Goal: Information Seeking & Learning: Learn about a topic

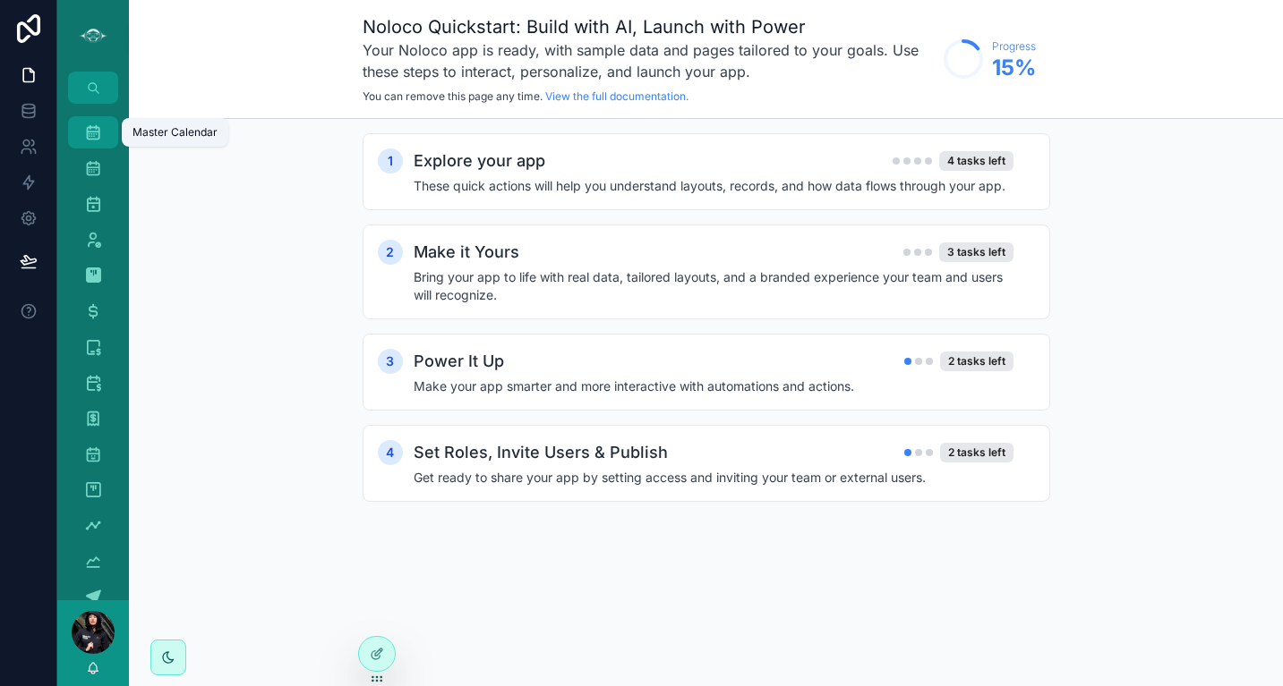
click at [89, 132] on icon "scrollable content" at bounding box center [93, 133] width 18 height 18
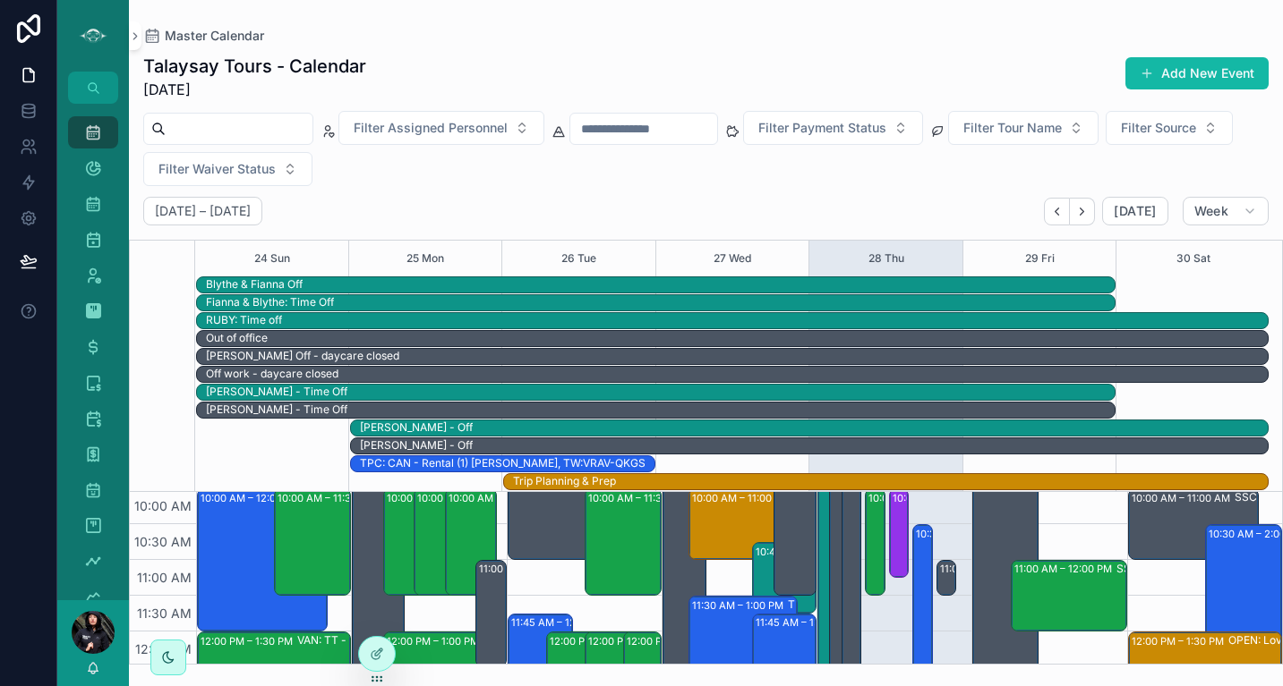
scroll to position [284, 0]
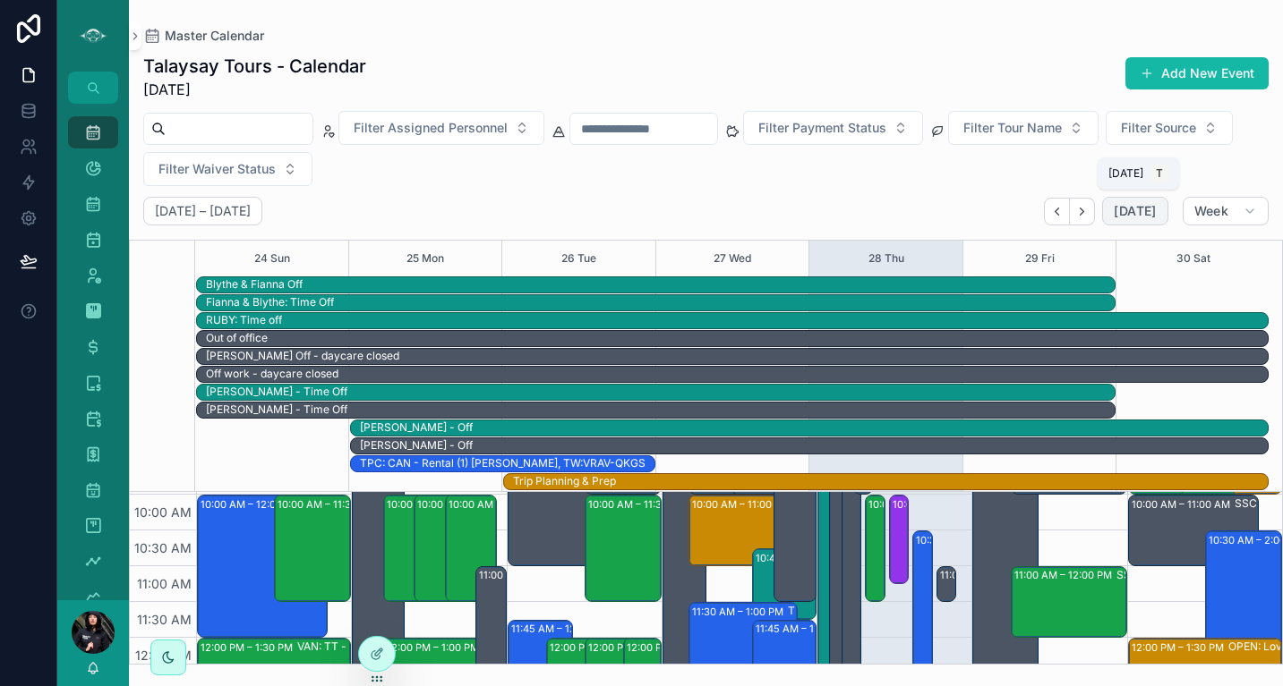
click at [1133, 203] on span "[DATE]" at bounding box center [1134, 211] width 42 height 16
click at [1138, 211] on span "[DATE]" at bounding box center [1134, 211] width 42 height 16
click at [1139, 221] on button "[DATE]" at bounding box center [1134, 211] width 65 height 29
click at [896, 243] on div "28 Thu" at bounding box center [886, 259] width 36 height 36
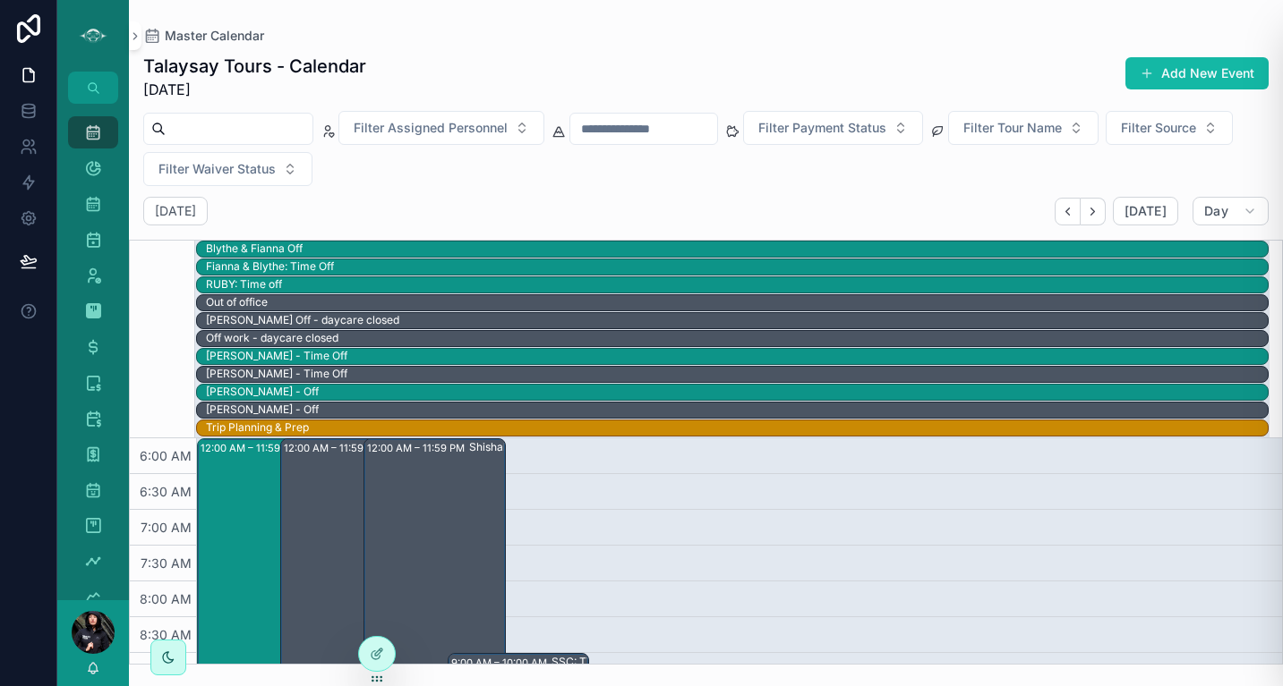
scroll to position [430, 0]
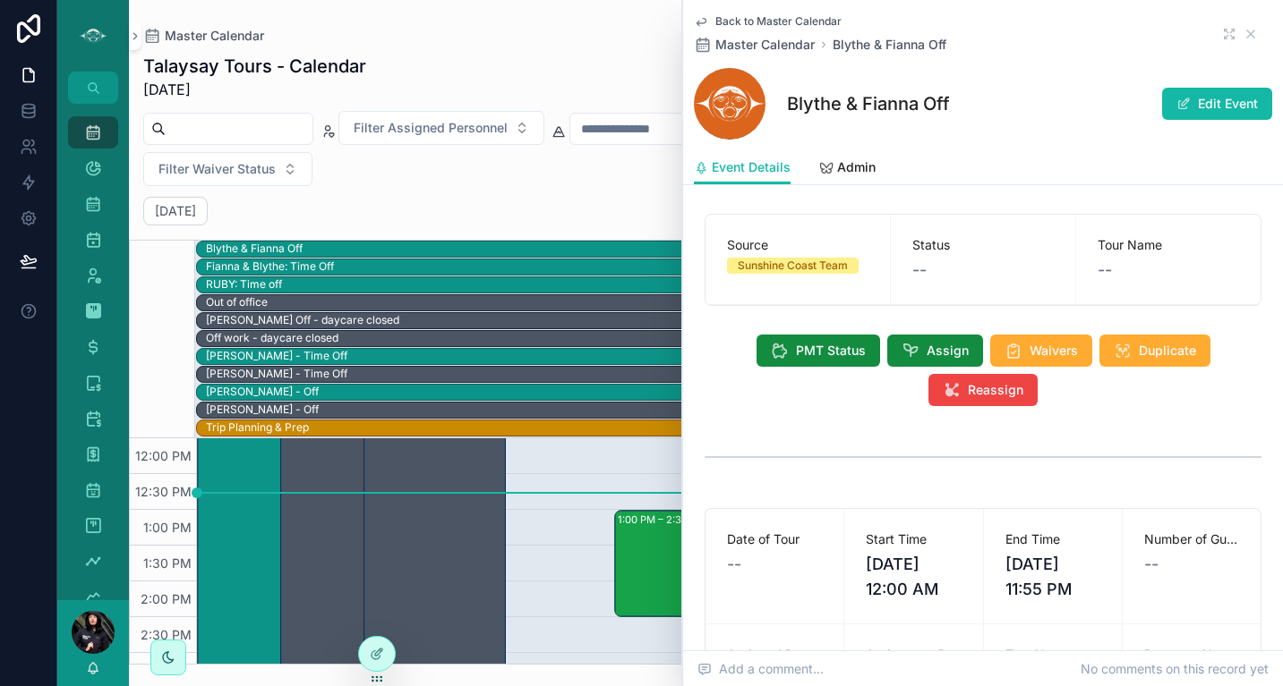
click at [703, 13] on div "Back to Master Calendar Master Calendar Blythe & Fianna Off Blythe & [PERSON_NA…" at bounding box center [983, 75] width 578 height 150
click at [698, 21] on icon "scrollable content" at bounding box center [700, 22] width 9 height 7
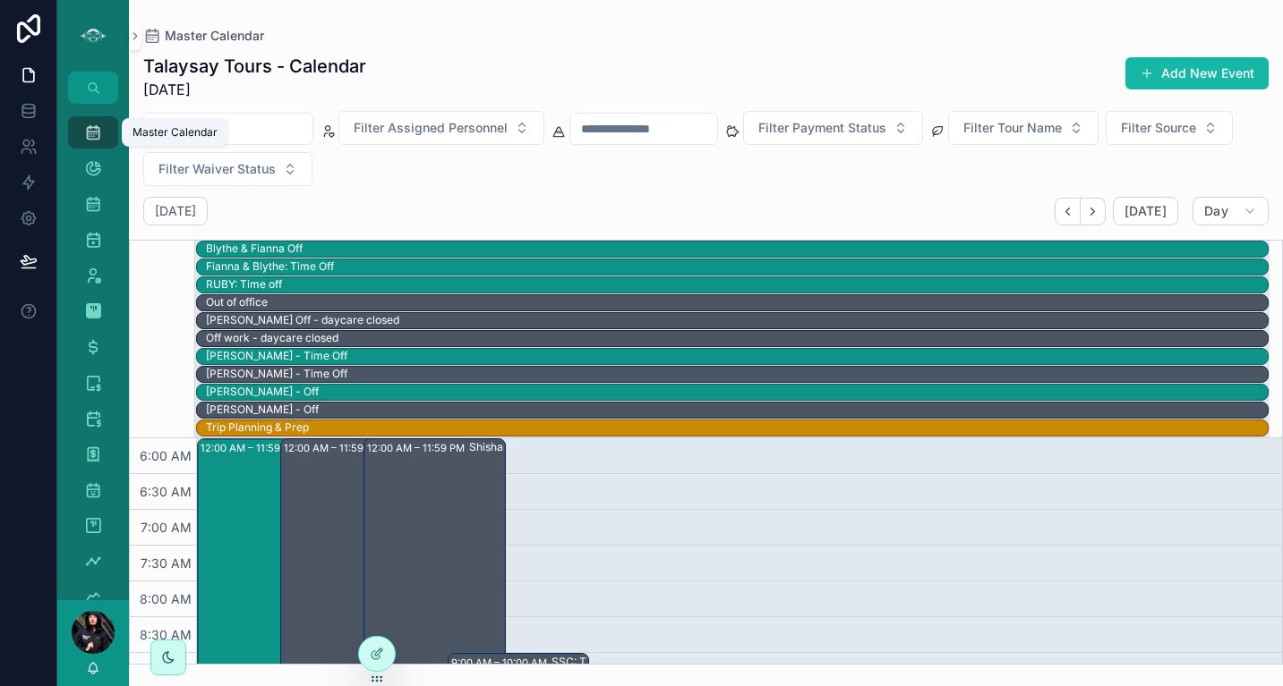
click at [185, 132] on div "Master Calendar" at bounding box center [174, 132] width 85 height 14
click at [86, 169] on icon "scrollable content" at bounding box center [93, 168] width 18 height 18
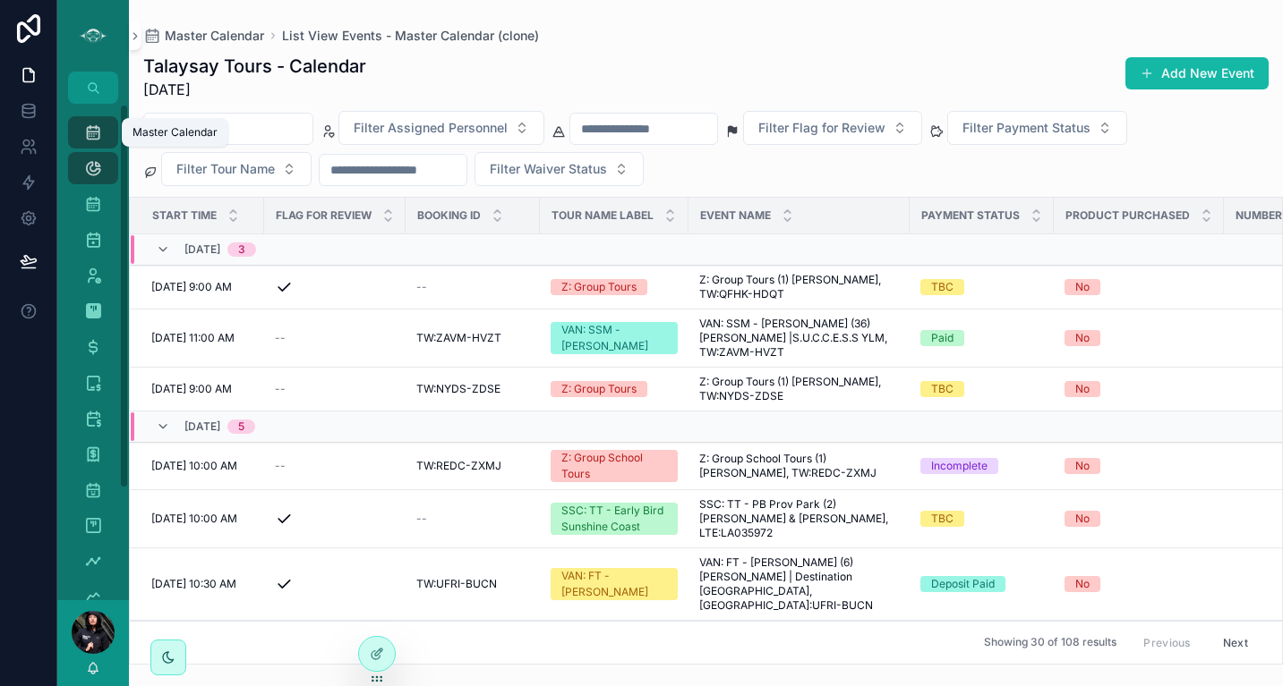
click at [98, 130] on icon "scrollable content" at bounding box center [93, 133] width 18 height 18
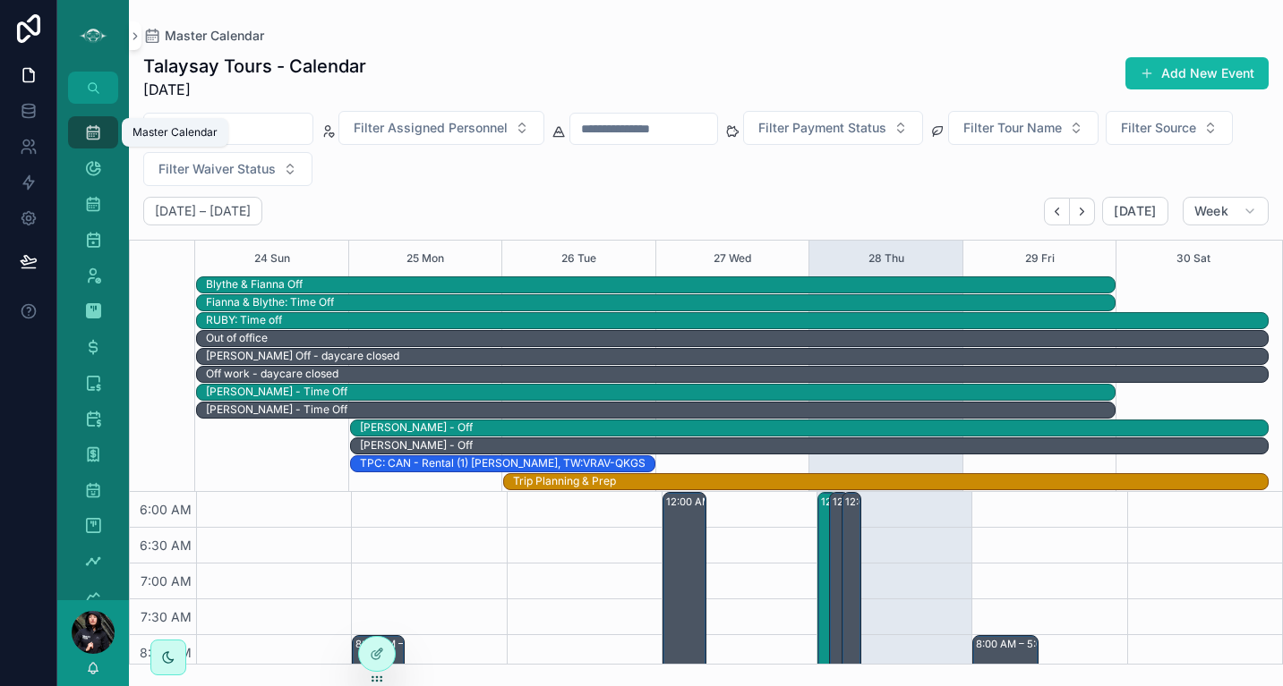
click at [1053, 259] on div "29 Fri" at bounding box center [1040, 259] width 30 height 36
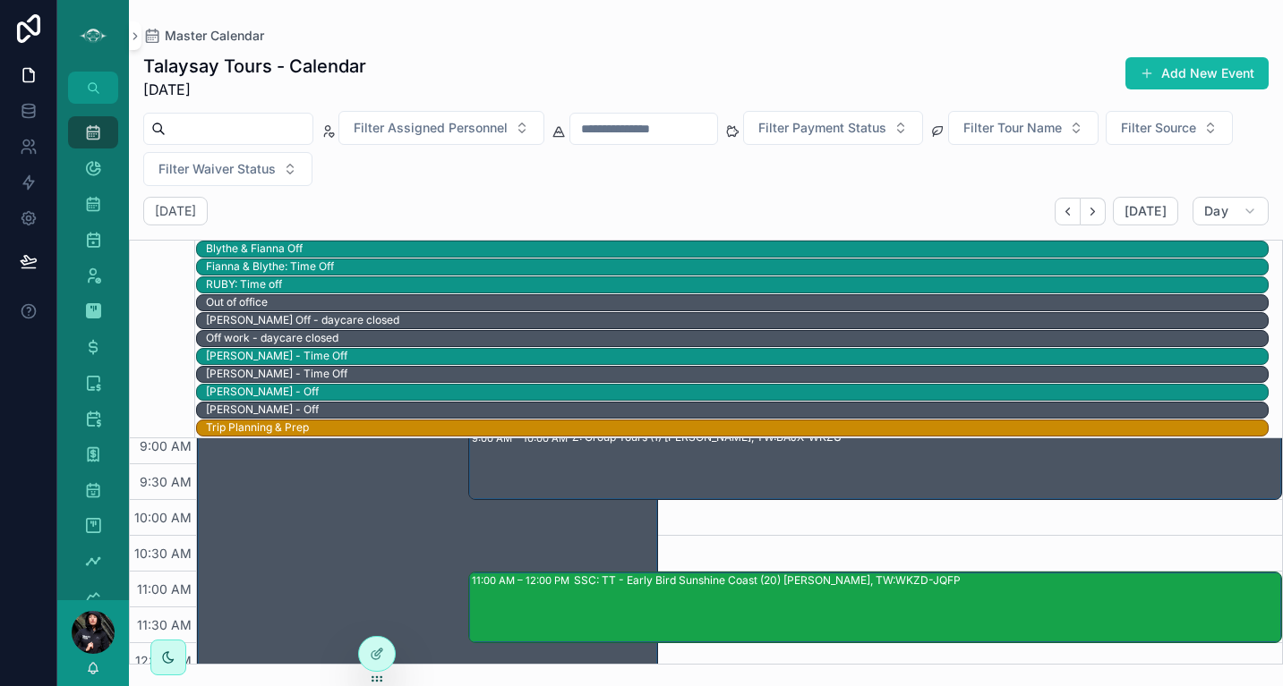
scroll to position [216, 0]
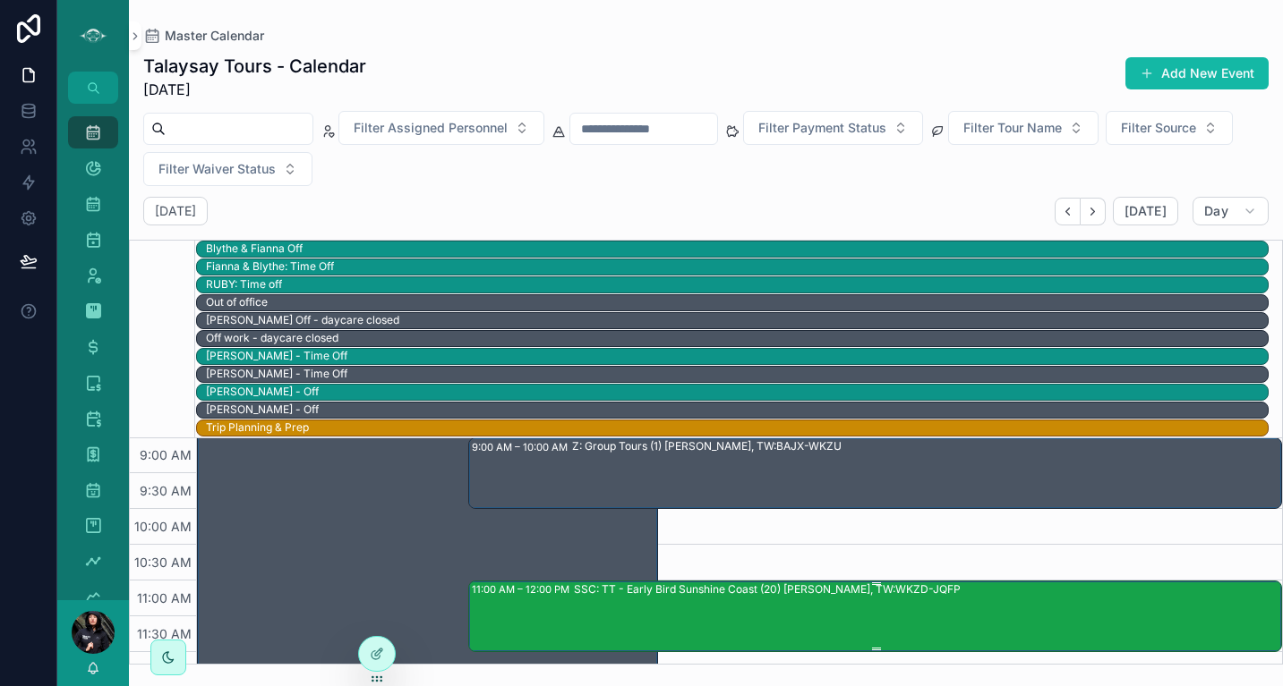
click at [745, 618] on div "SSC: TT - Early Bird Sunshine Coast (20) [PERSON_NAME], TW:WKZD-JQFP" at bounding box center [927, 616] width 706 height 68
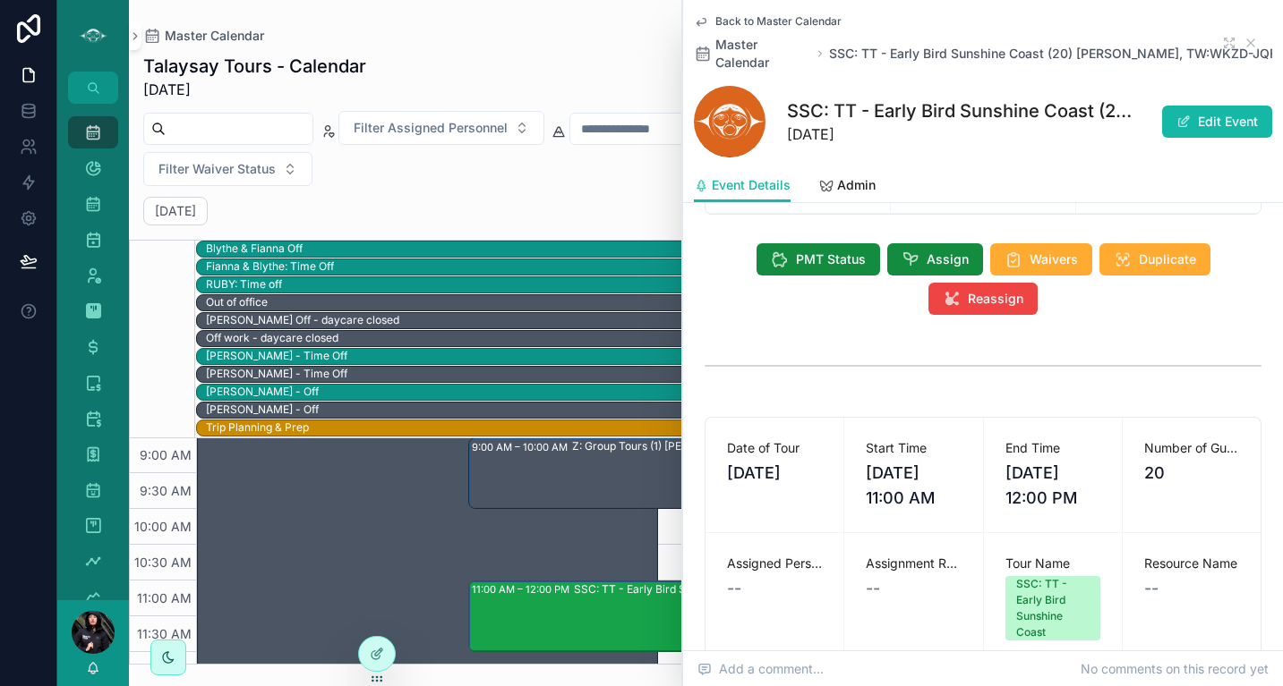
scroll to position [132, 0]
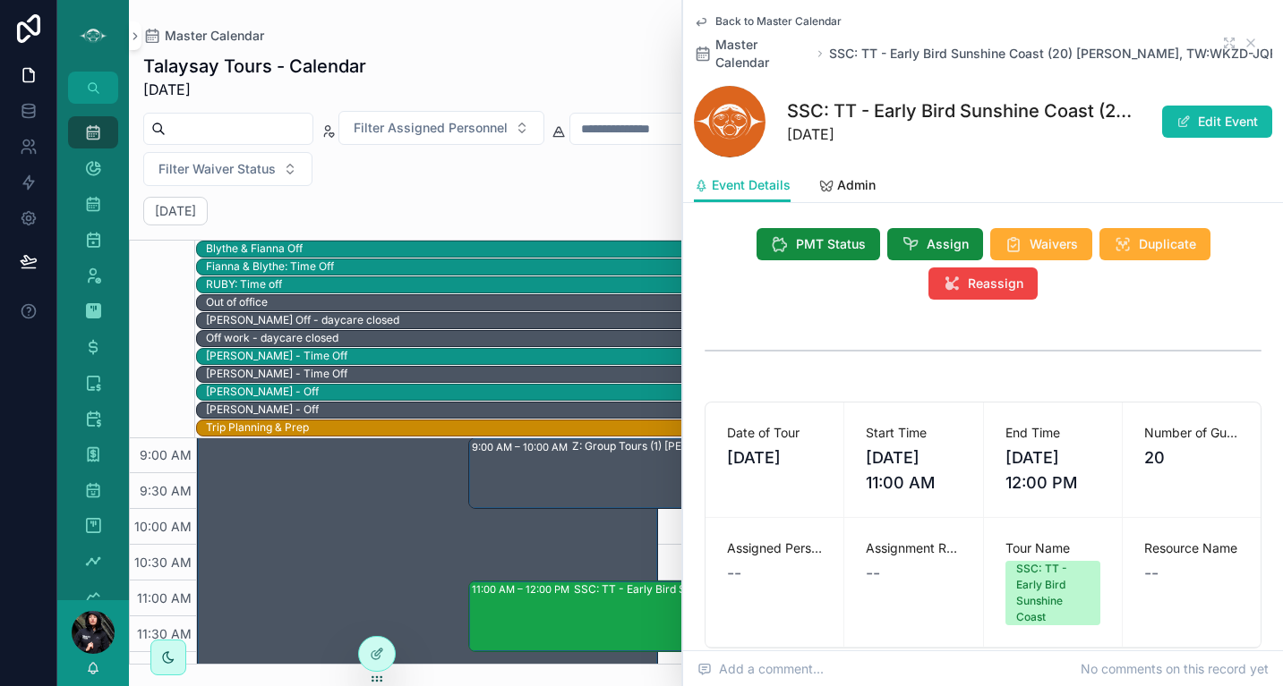
click at [1027, 98] on h1 "SSC: TT - Early Bird Sunshine Coast (20) [PERSON_NAME], TW:WKZD-JQFP" at bounding box center [962, 110] width 351 height 25
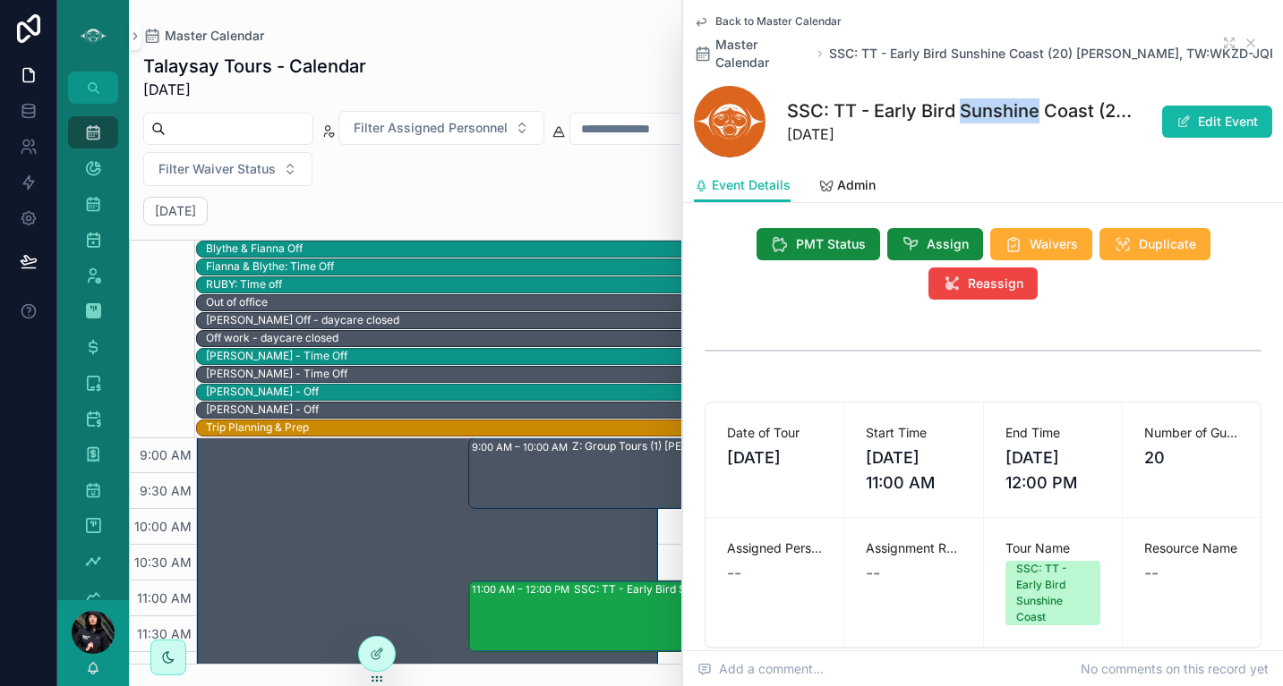
click at [1027, 98] on h1 "SSC: TT - Early Bird Sunshine Coast (20) [PERSON_NAME], TW:WKZD-JQFP" at bounding box center [962, 110] width 351 height 25
click at [1243, 36] on icon "scrollable content" at bounding box center [1250, 43] width 14 height 14
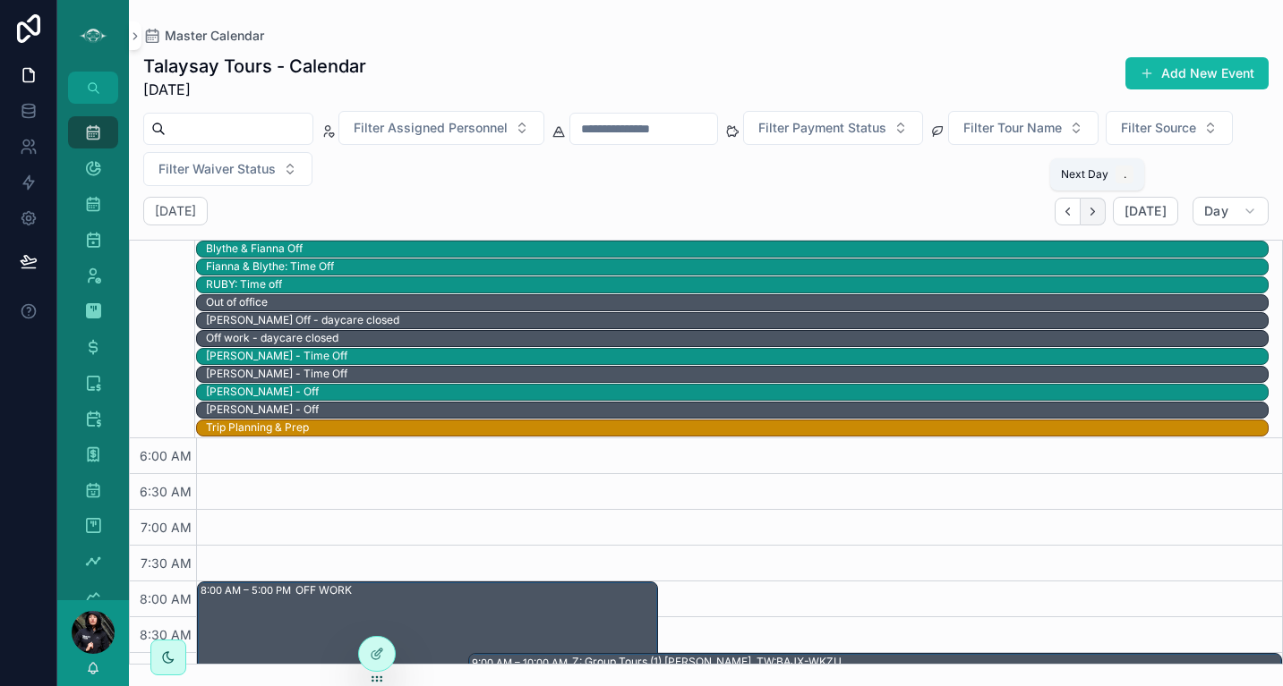
click at [1095, 214] on icon "Next" at bounding box center [1092, 211] width 13 height 13
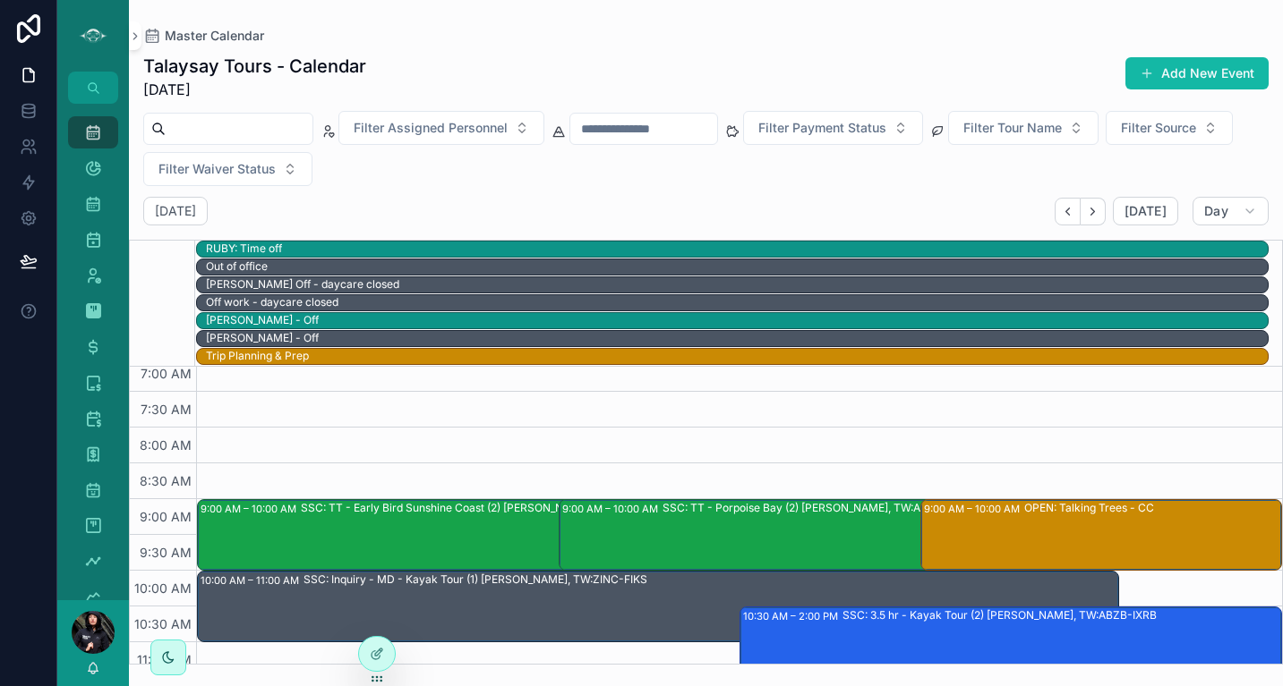
scroll to position [117, 0]
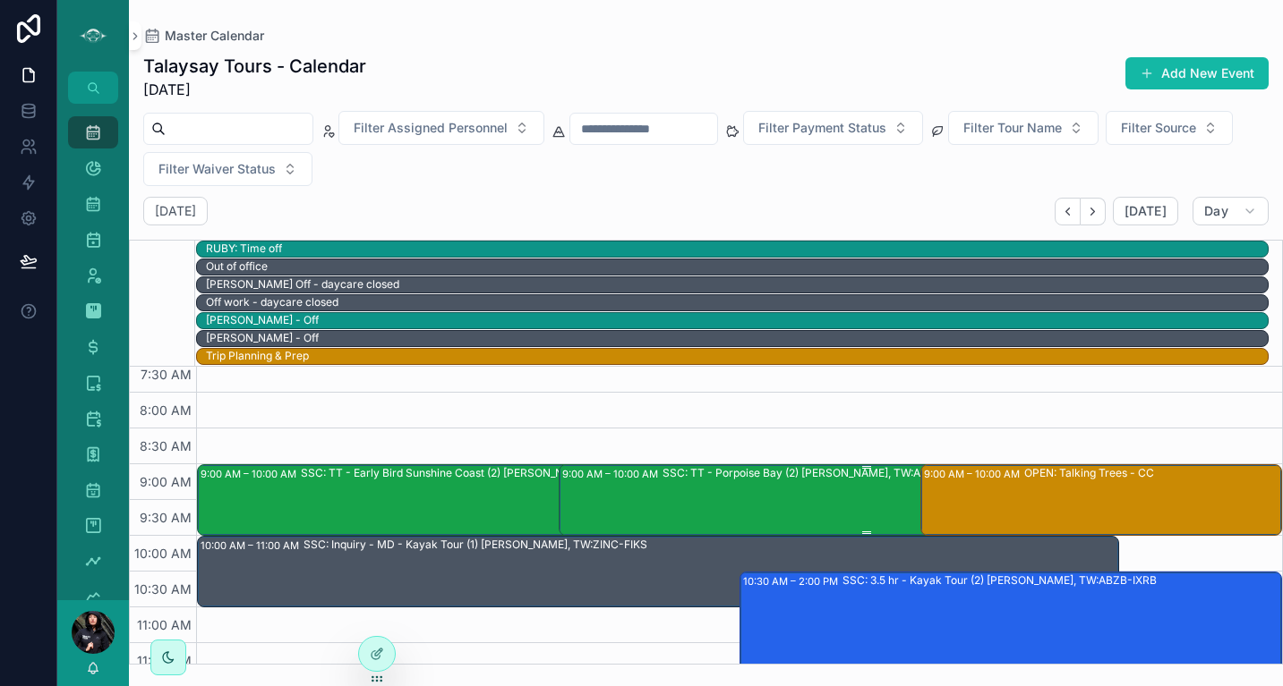
click at [788, 501] on div "SSC: TT - Porpoise Bay (2) [PERSON_NAME], TW:ABZB-IXRB" at bounding box center [916, 499] width 509 height 68
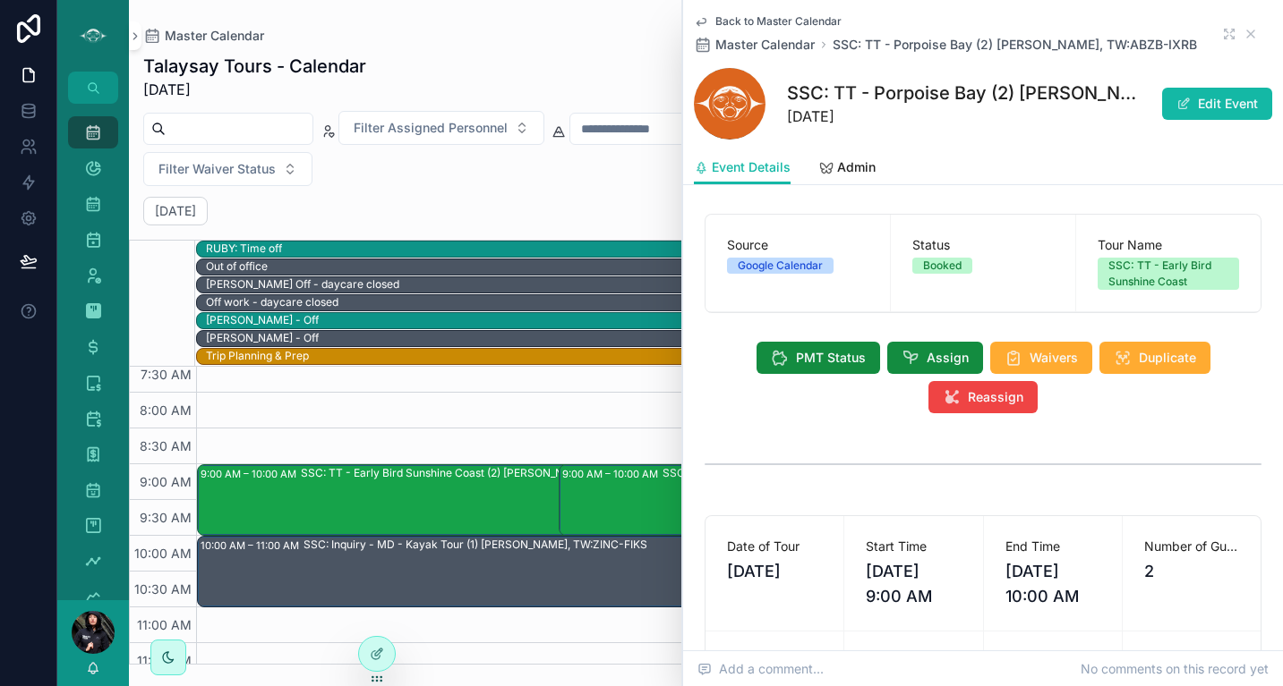
click at [1244, 32] on div "Back to Master Calendar Master Calendar SSC: TT - Porpoise Bay (2) [PERSON_NAME…" at bounding box center [983, 33] width 578 height 39
click at [1247, 37] on icon "scrollable content" at bounding box center [1250, 33] width 7 height 7
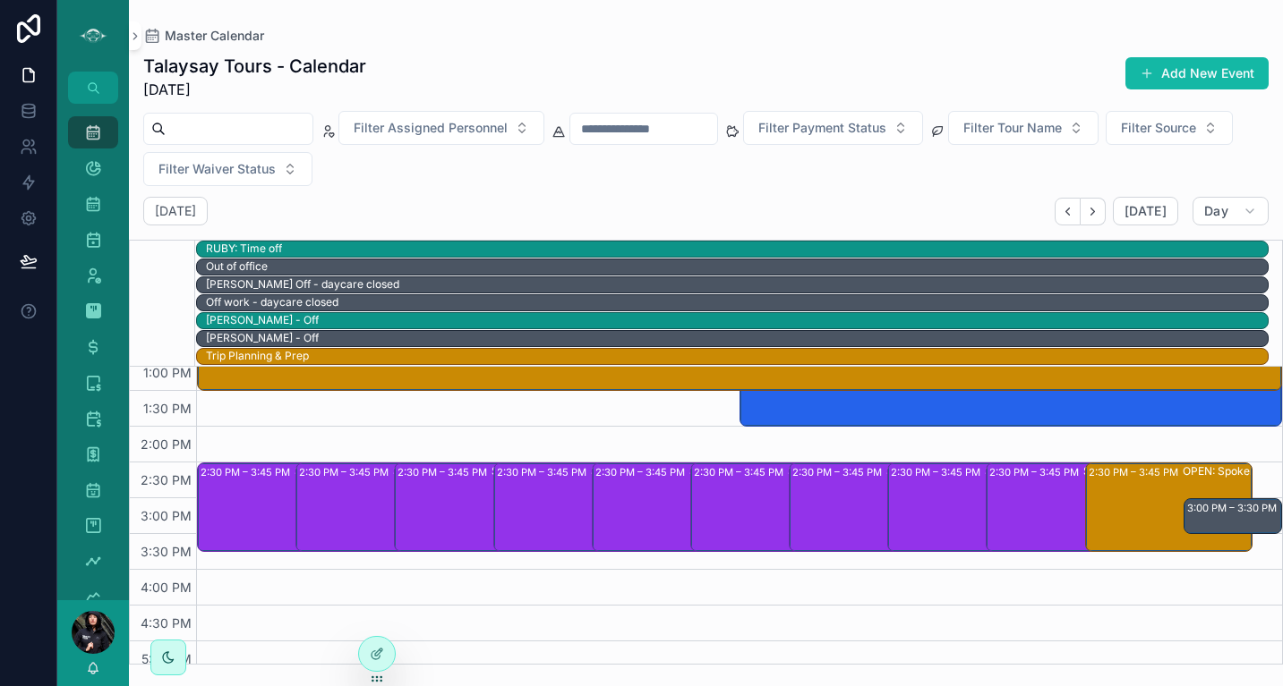
scroll to position [516, 0]
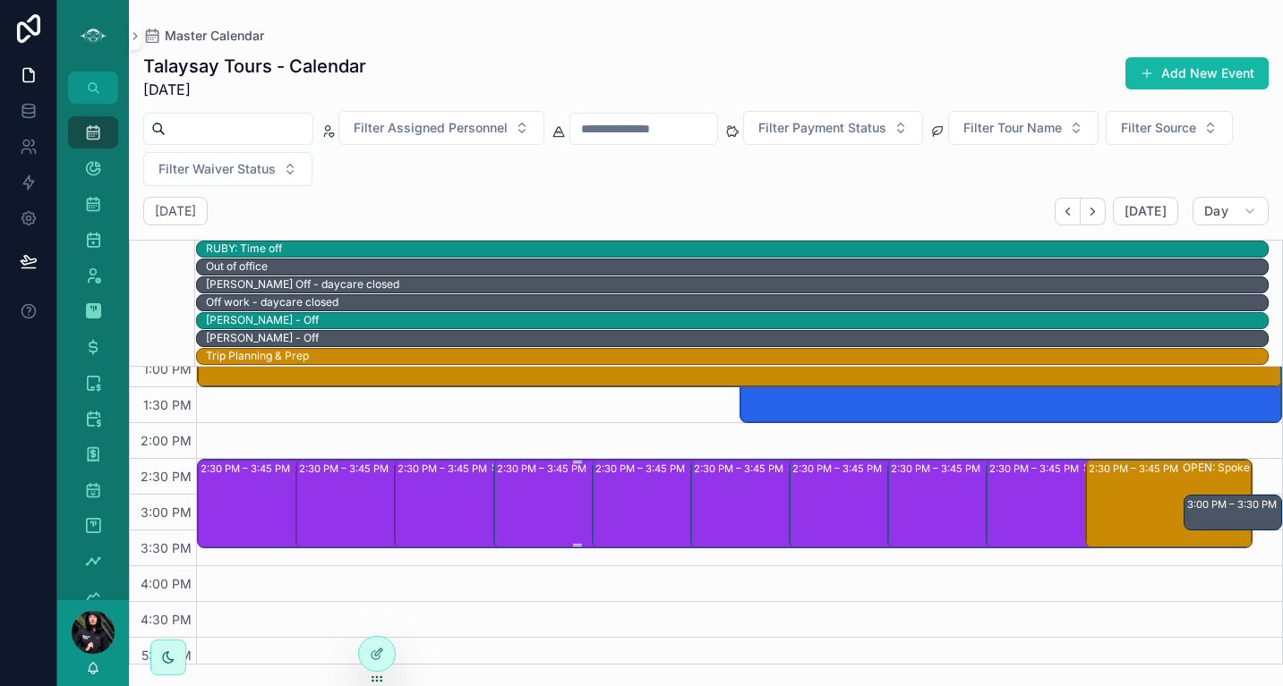
click at [524, 489] on div "2:30 PM – 3:45 PM SSC: ST - Gibsons, [GEOGRAPHIC_DATA] (1) [PERSON_NAME], TW:BH…" at bounding box center [578, 504] width 162 height 86
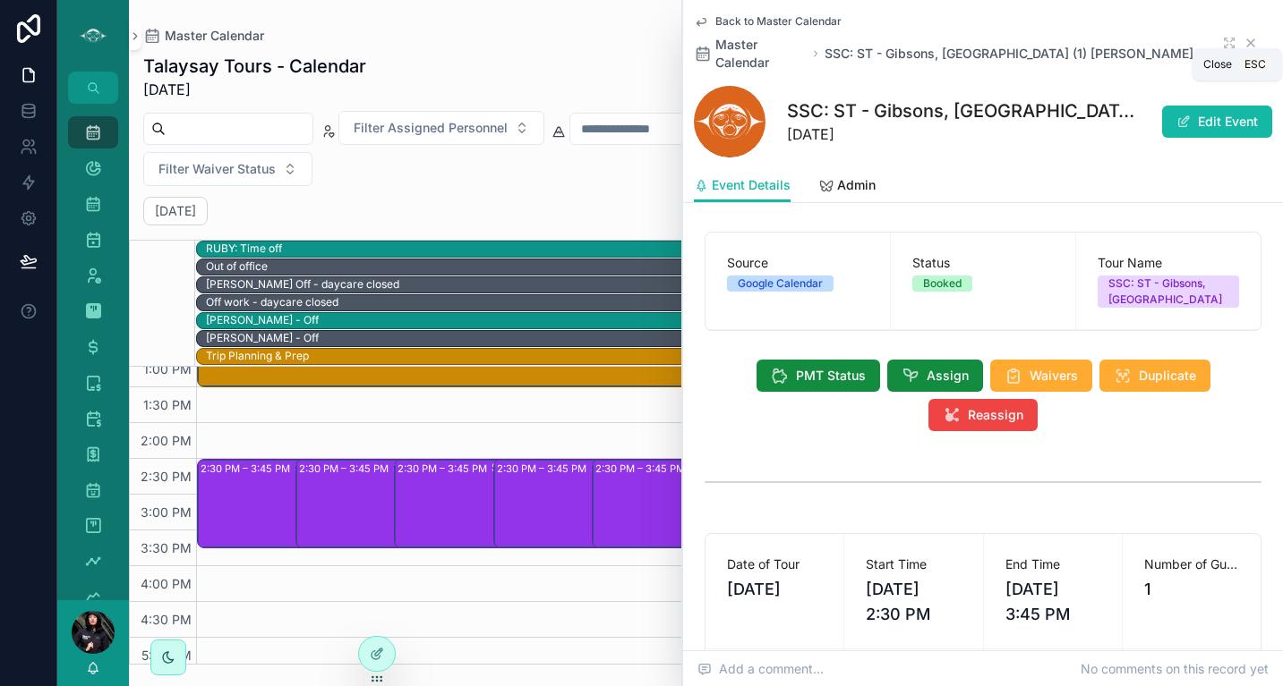
click at [1243, 36] on icon "scrollable content" at bounding box center [1250, 43] width 14 height 14
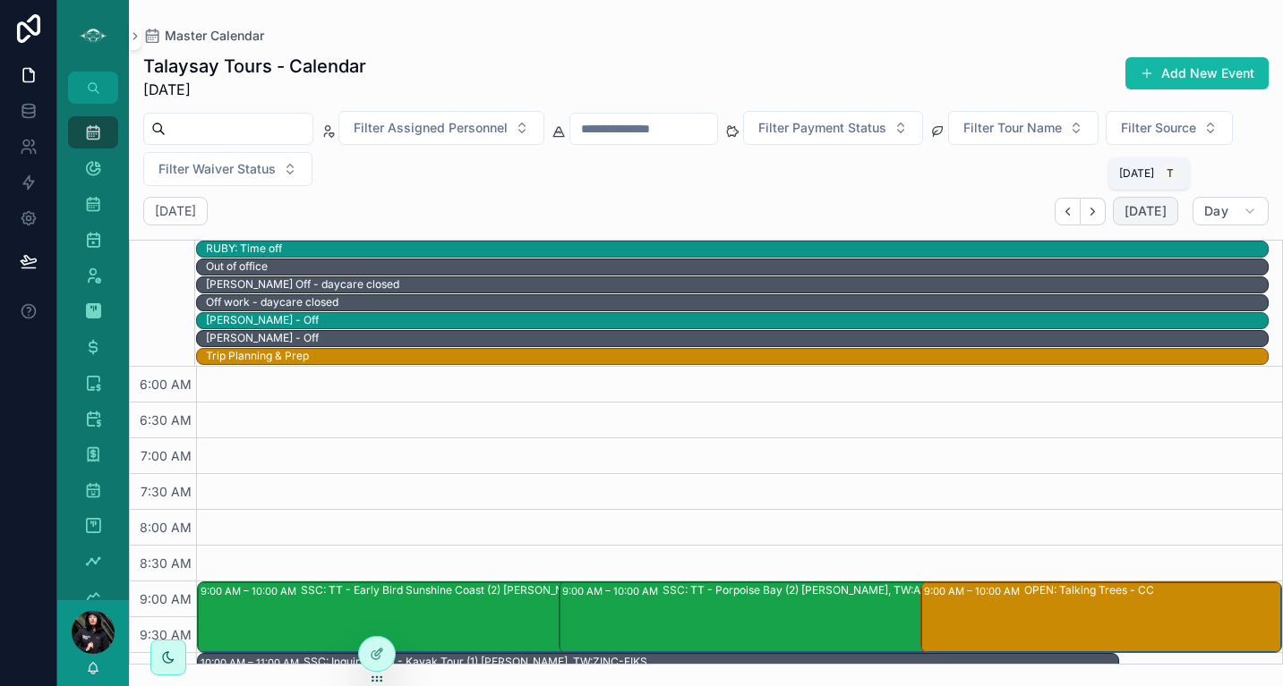
click at [1159, 213] on span "[DATE]" at bounding box center [1145, 211] width 42 height 16
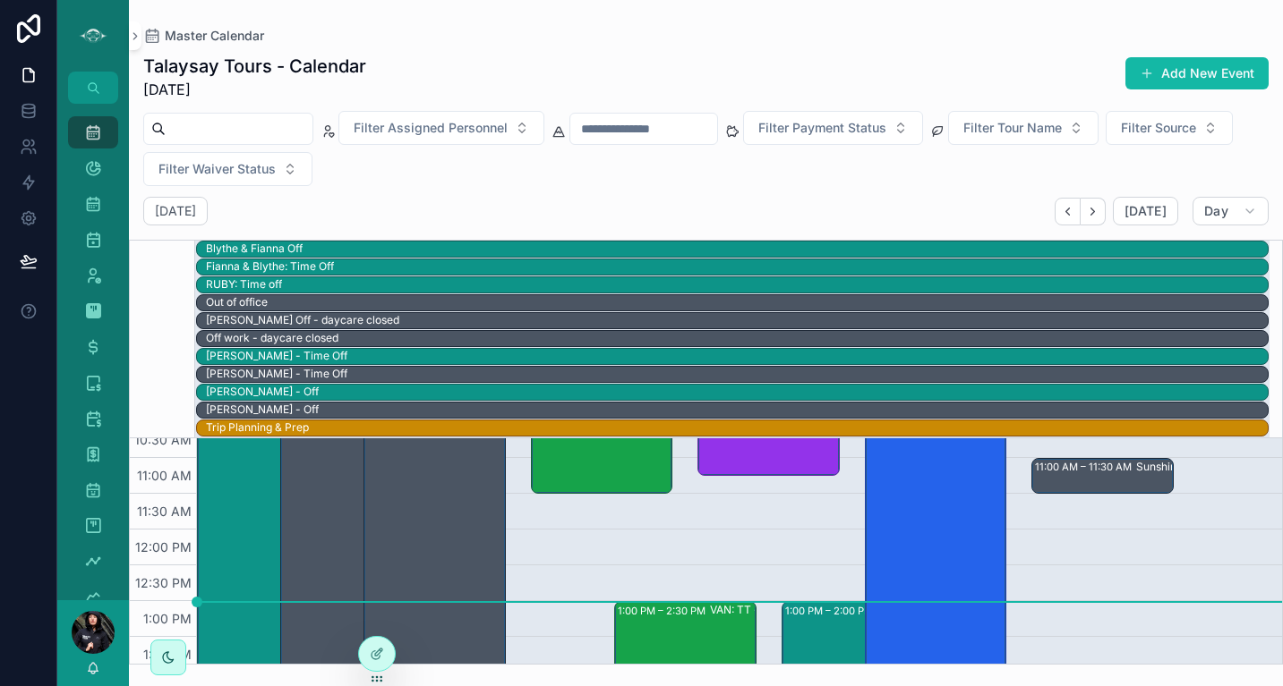
scroll to position [300, 0]
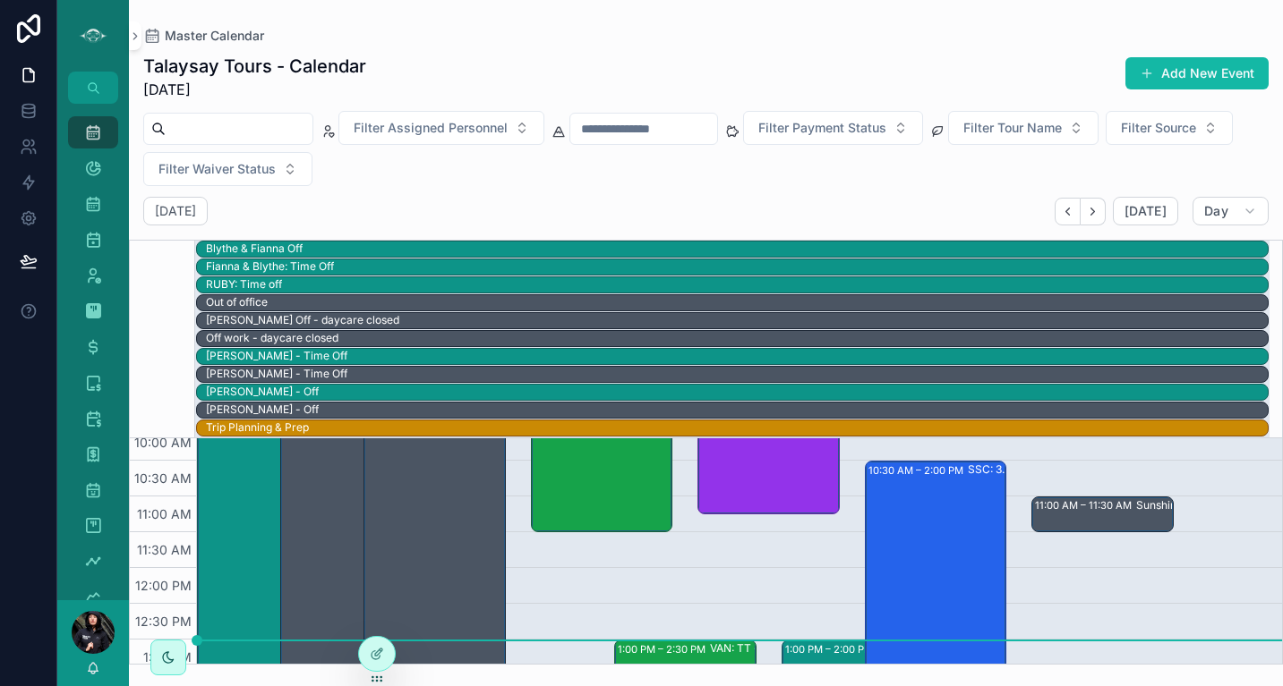
click at [1095, 225] on div "[DATE]" at bounding box center [1116, 211] width 124 height 29
click at [1095, 210] on icon "Next" at bounding box center [1092, 211] width 13 height 13
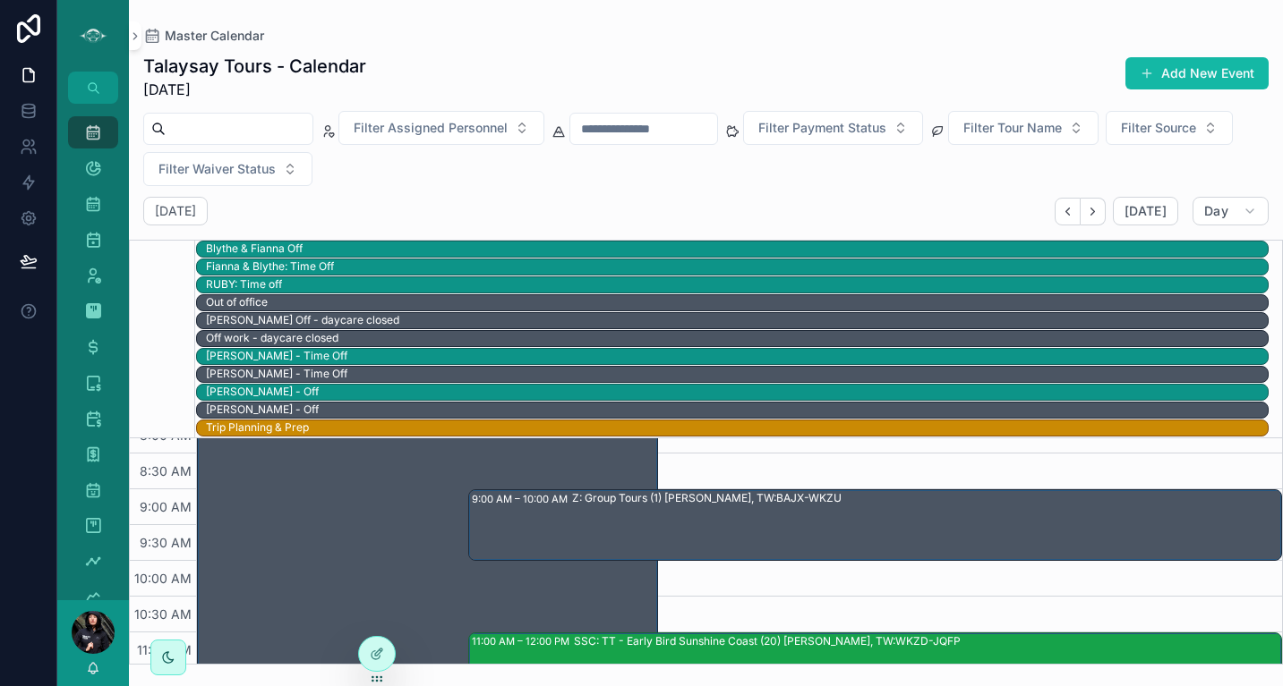
scroll to position [130, 0]
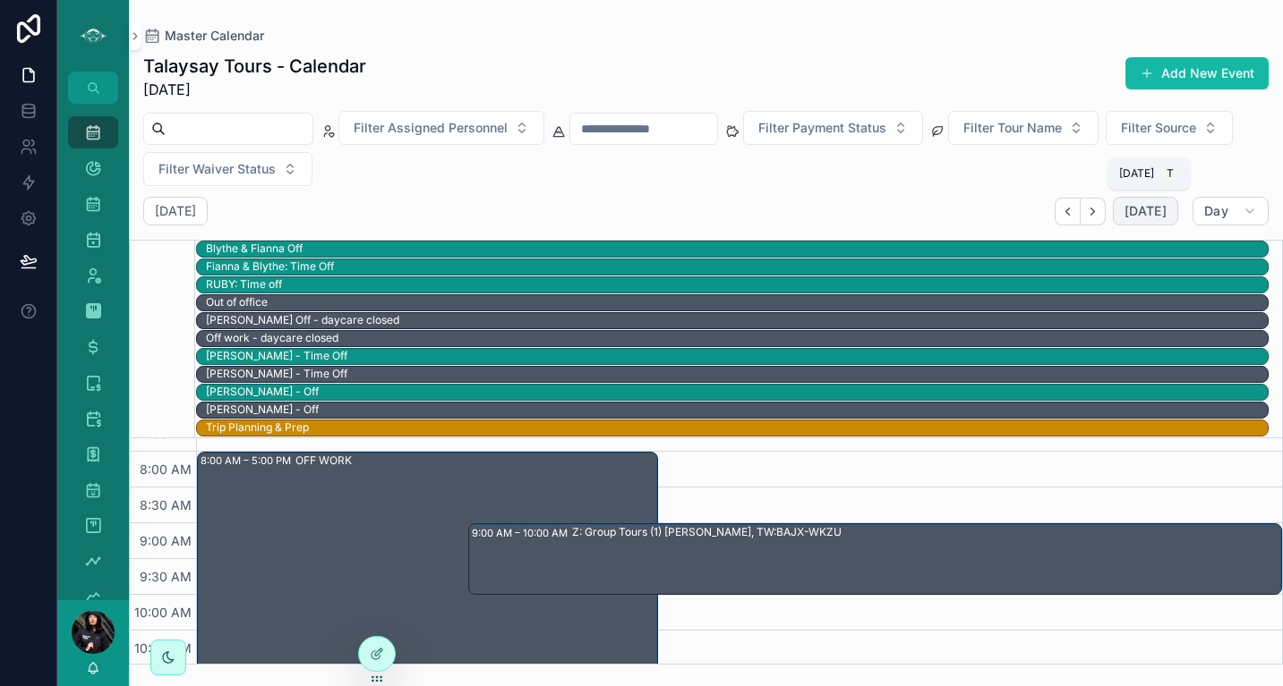
click at [1158, 207] on span "[DATE]" at bounding box center [1145, 211] width 42 height 16
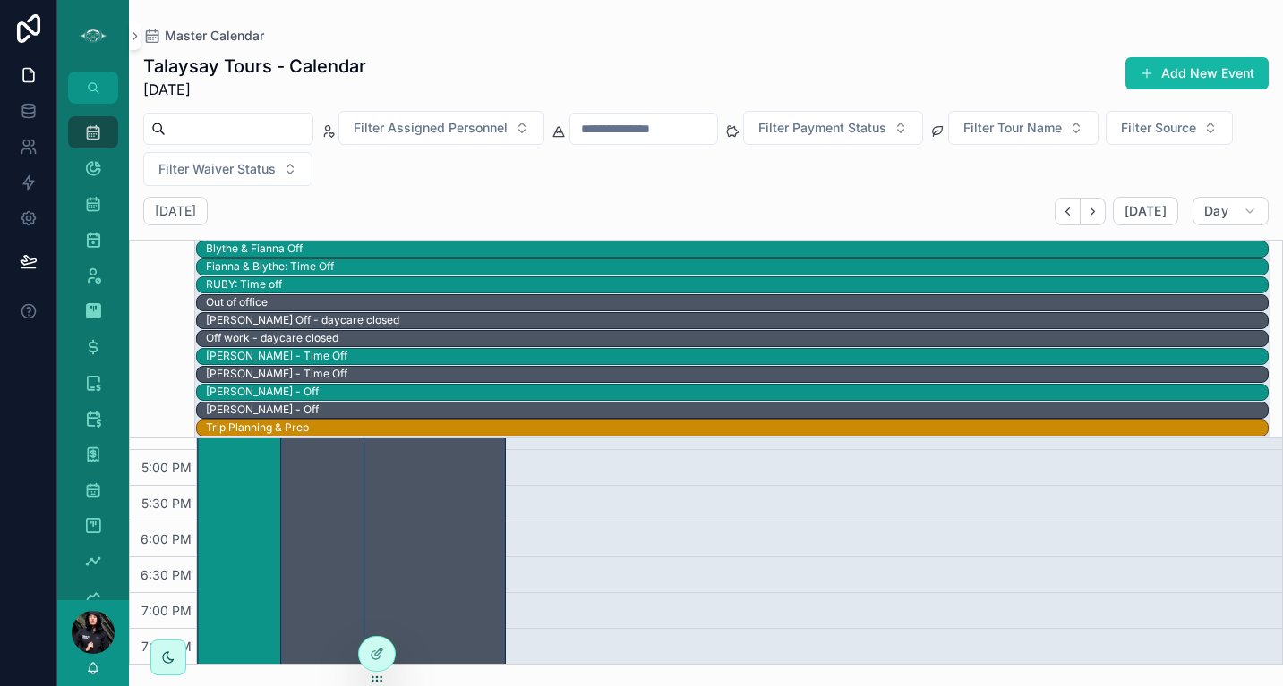
scroll to position [848, 0]
click at [1104, 212] on button "Next" at bounding box center [1092, 212] width 25 height 28
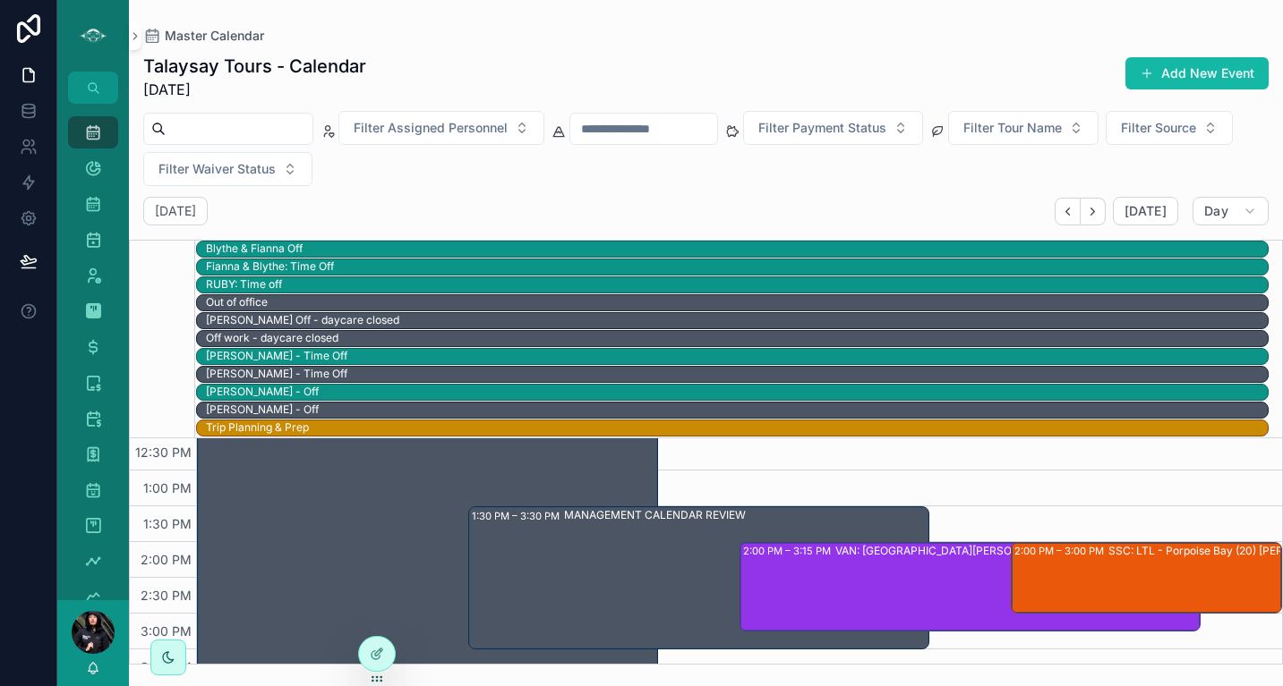
scroll to position [473, 0]
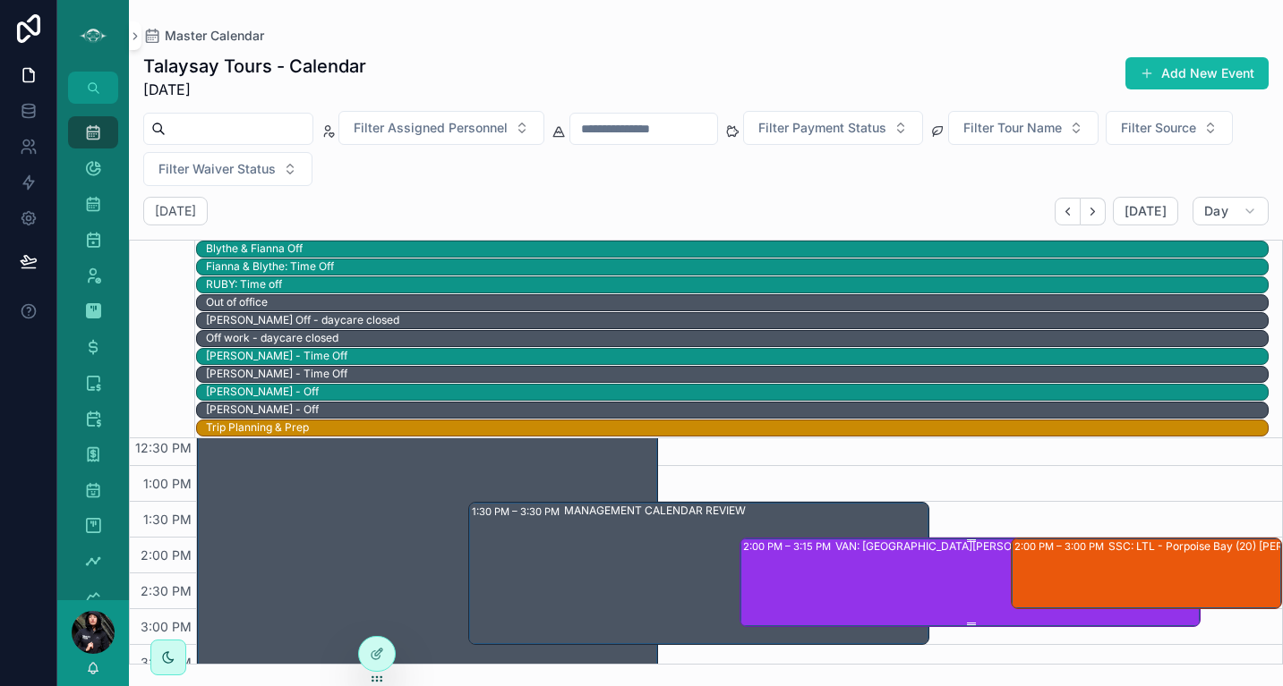
click at [875, 584] on div "VAN: [GEOGRAPHIC_DATA][PERSON_NAME] (1) [PERSON_NAME], TW:XUTN-GHCE" at bounding box center [1044, 582] width 419 height 86
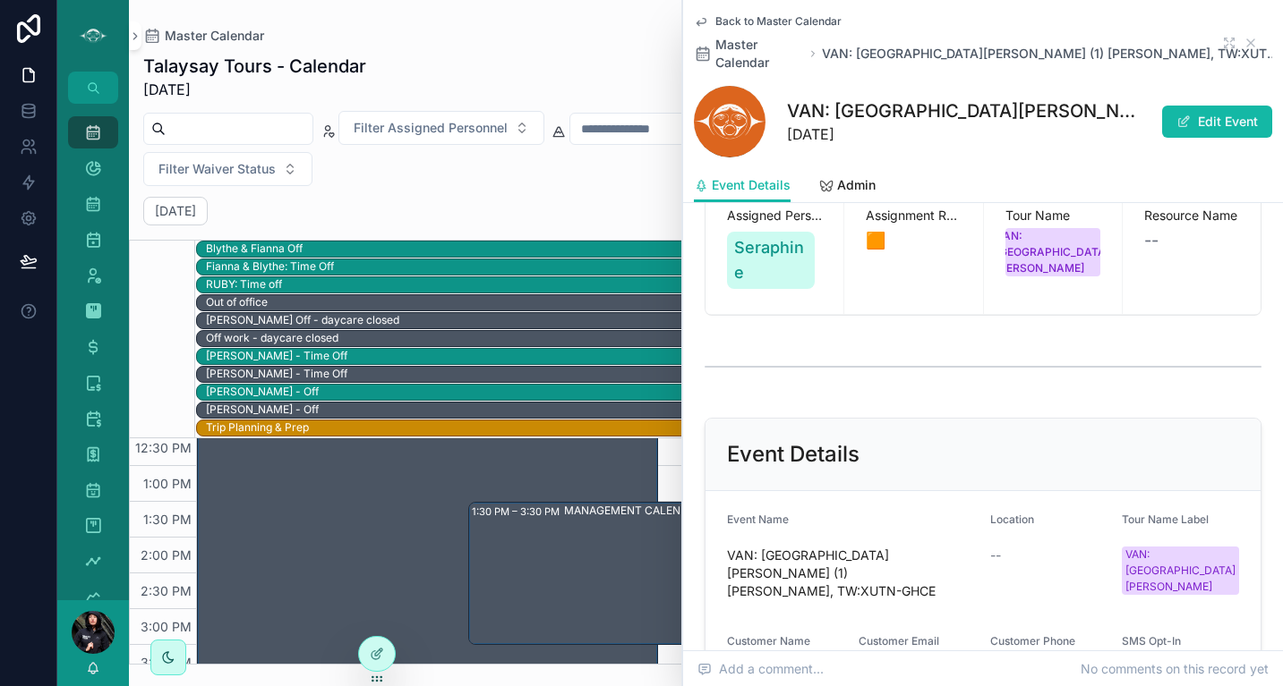
scroll to position [331, 0]
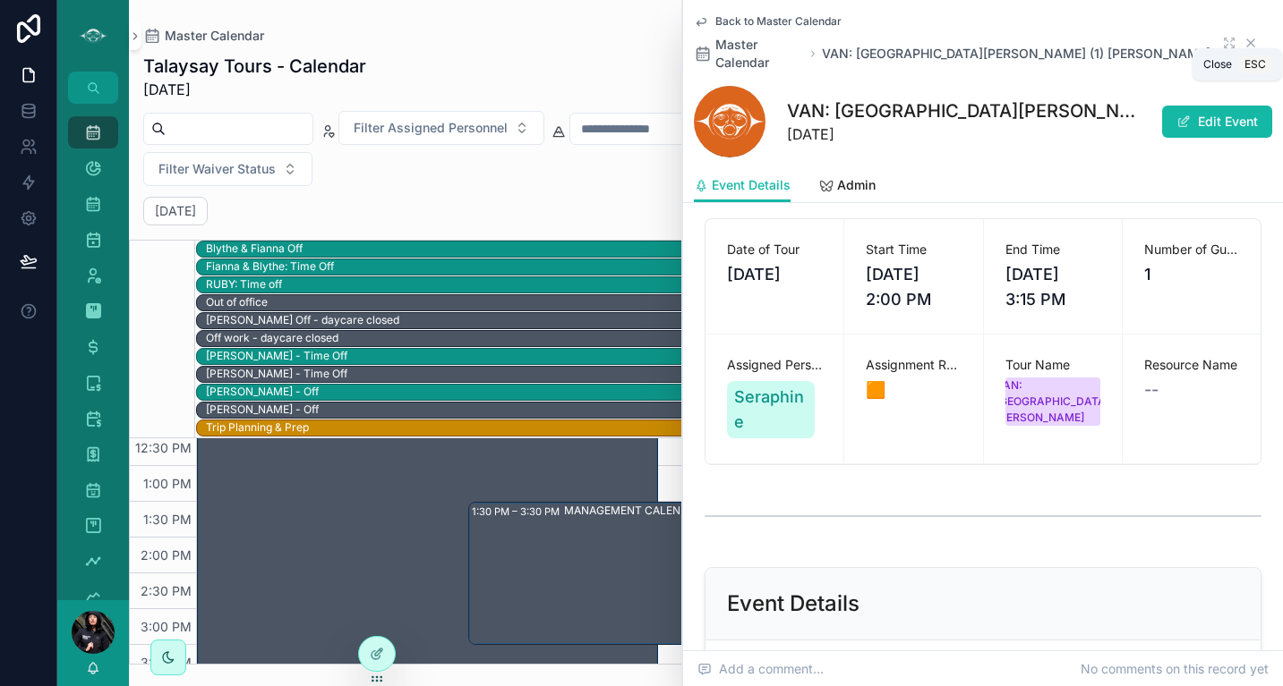
click at [1243, 37] on icon "scrollable content" at bounding box center [1250, 43] width 14 height 14
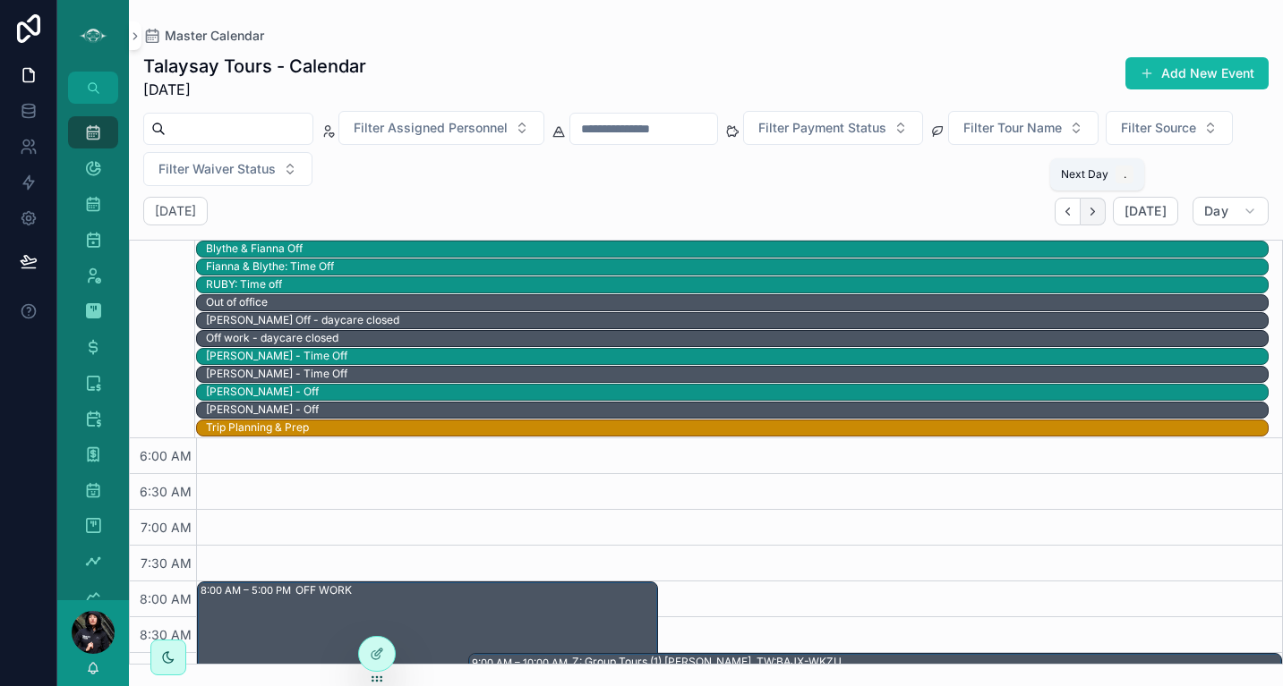
click at [1096, 214] on icon "Next" at bounding box center [1092, 211] width 13 height 13
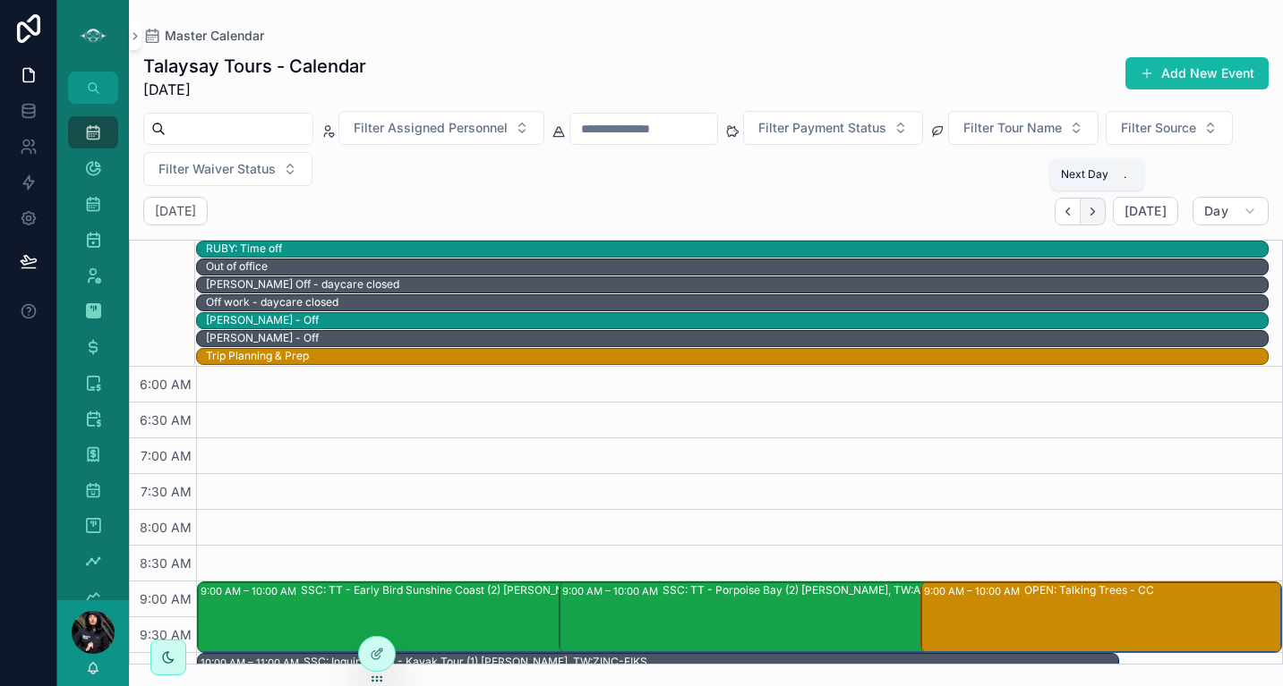
click at [1099, 217] on icon "Next" at bounding box center [1092, 211] width 13 height 13
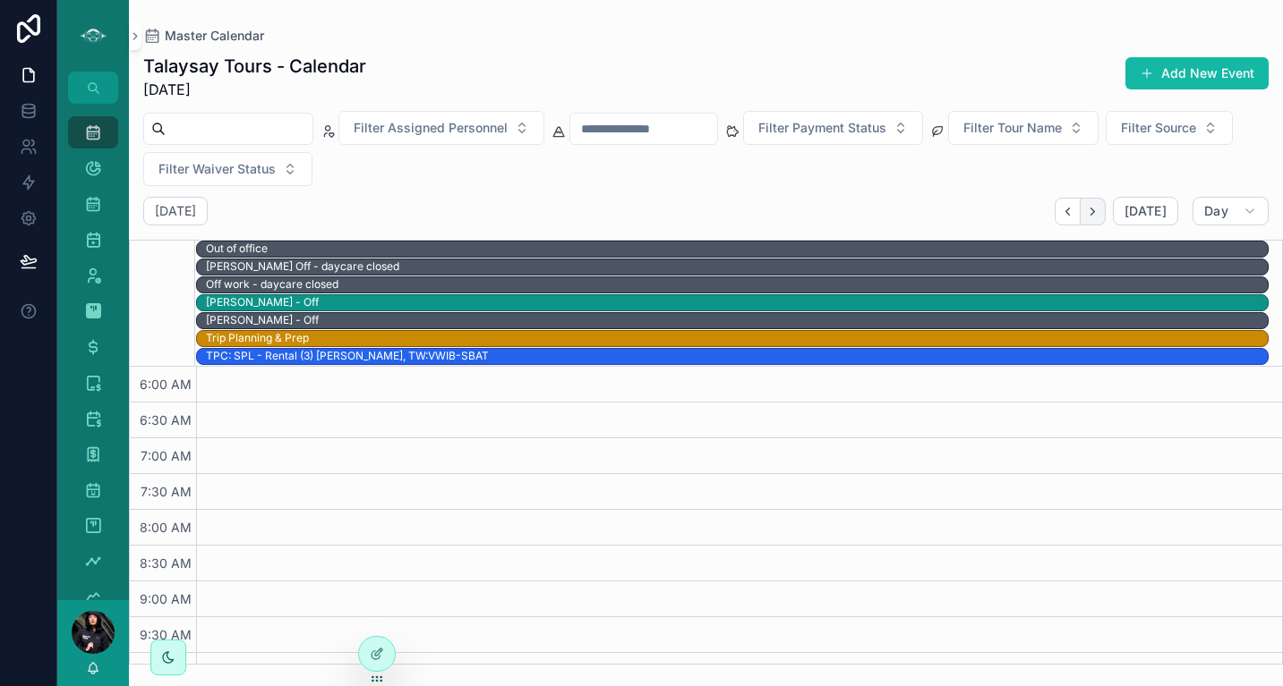
click at [1103, 211] on button "Next" at bounding box center [1092, 212] width 25 height 28
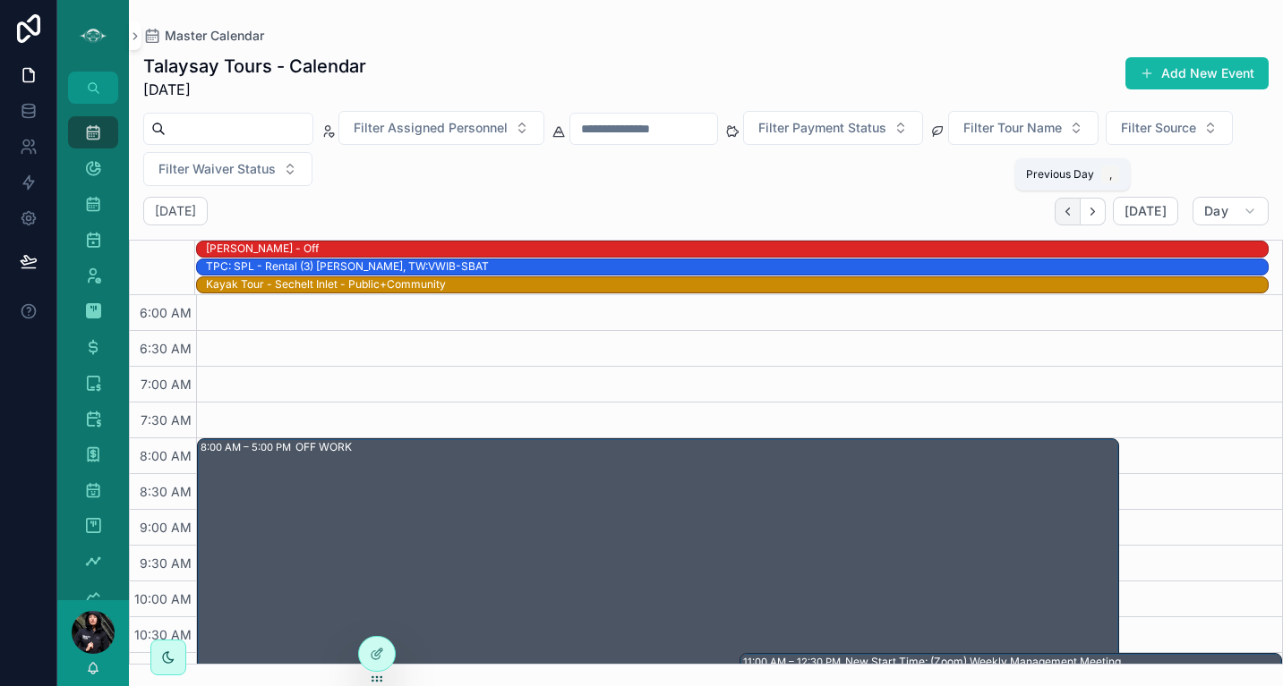
click at [1073, 210] on icon "Back" at bounding box center [1067, 211] width 13 height 13
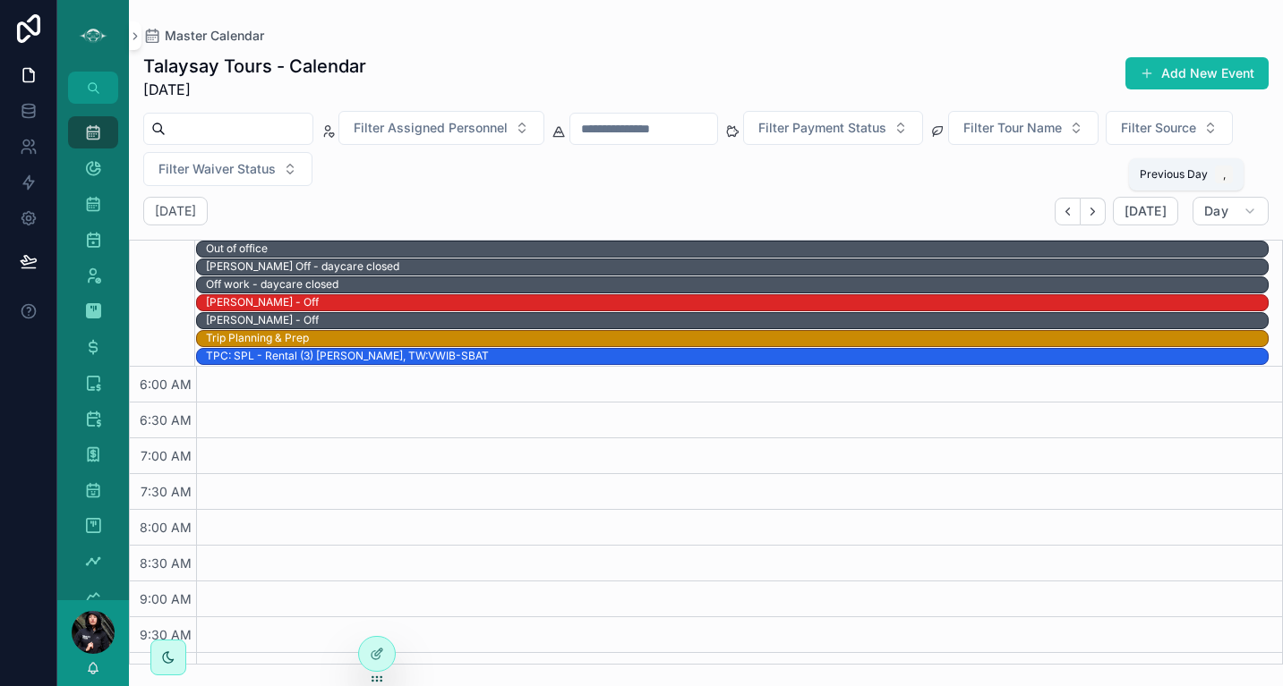
click at [1073, 210] on icon "Back" at bounding box center [1067, 211] width 13 height 13
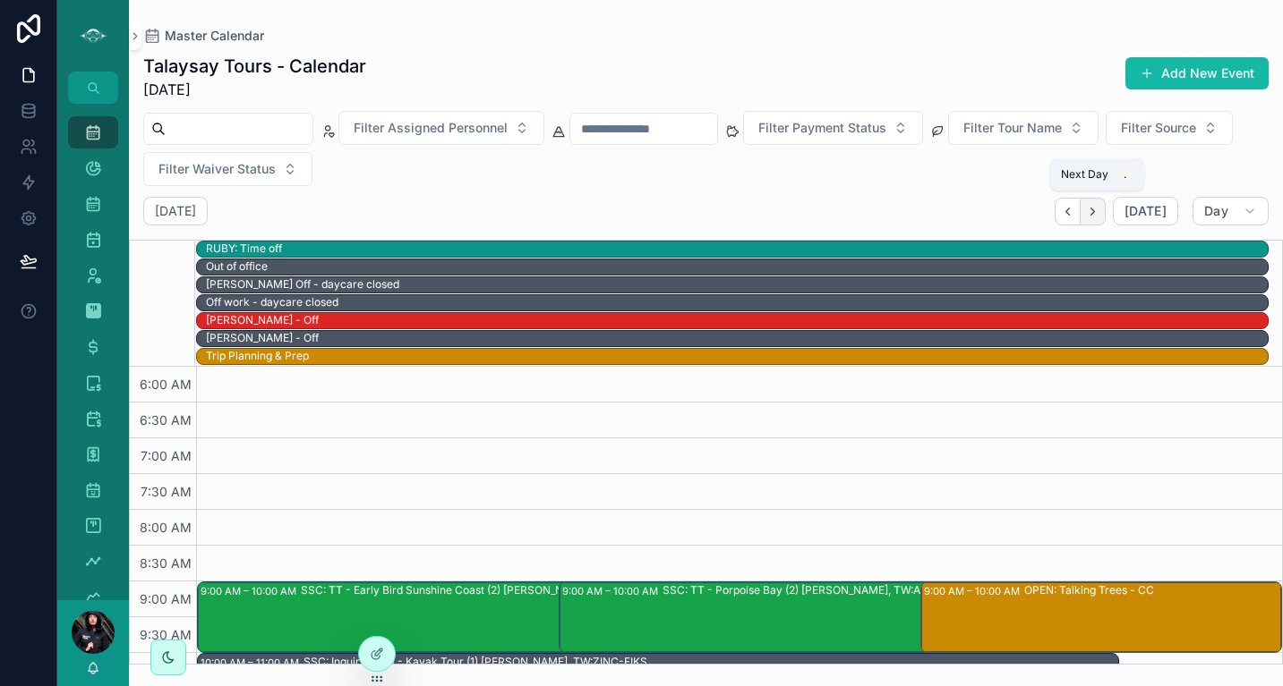
click at [1099, 206] on icon "Next" at bounding box center [1092, 211] width 13 height 13
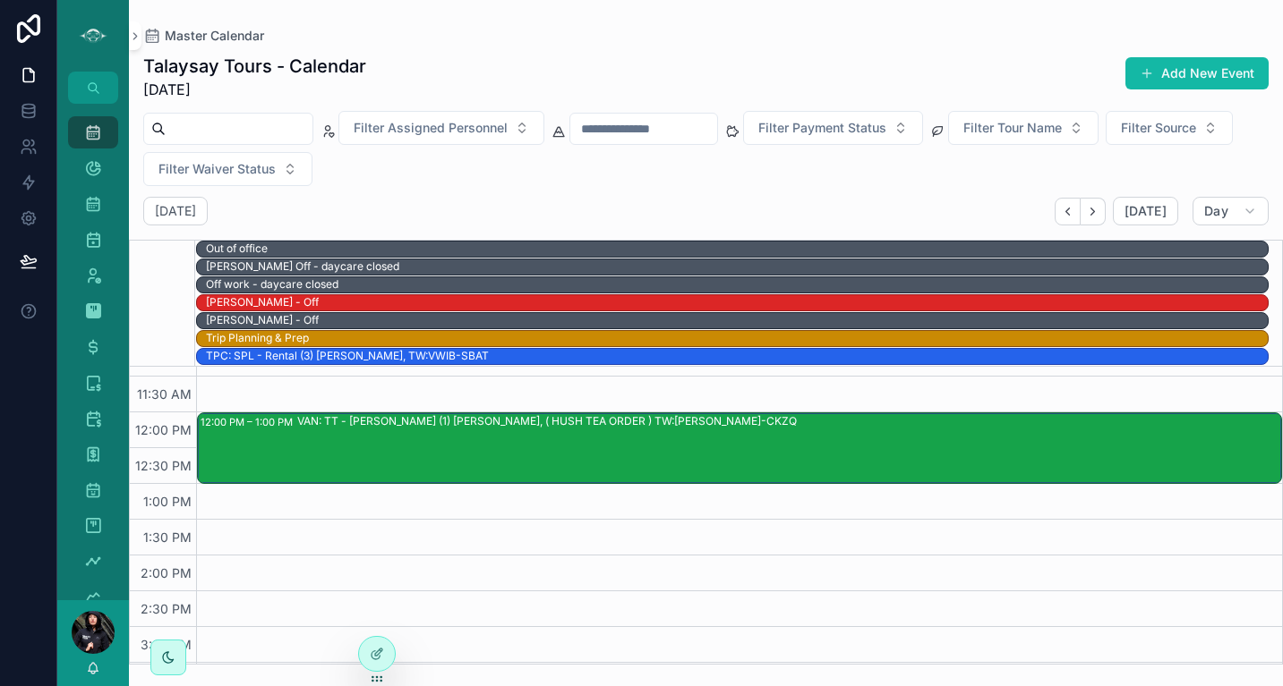
scroll to position [313, 0]
